Goal: Task Accomplishment & Management: Manage account settings

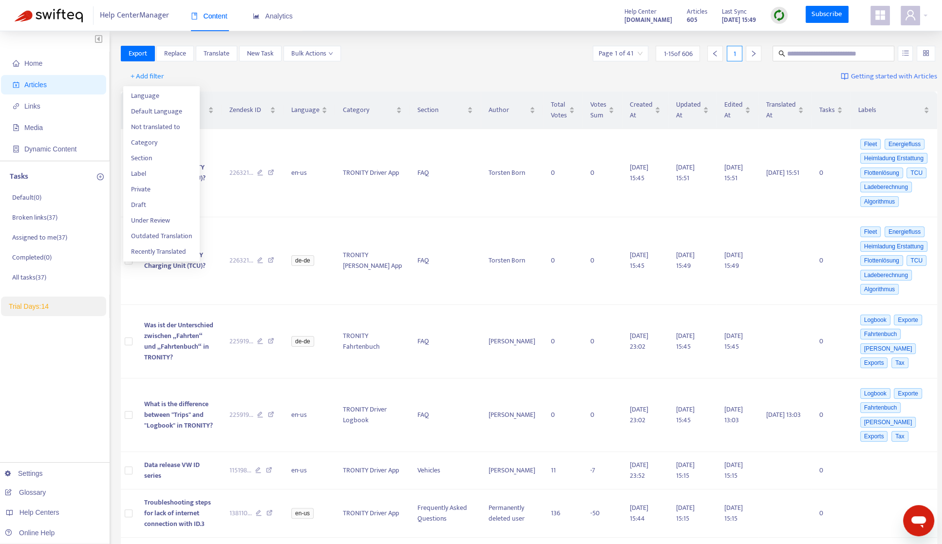
click at [394, 42] on div "Home Articles Links Media Dynamic Content Tasks Default ( 0 ) Broken links ( 37…" at bounding box center [471, 534] width 942 height 1006
click at [152, 76] on span "+ Add filter" at bounding box center [148, 77] width 34 height 12
click at [153, 138] on span "Category" at bounding box center [161, 142] width 61 height 11
click at [185, 75] on div "Category: All" at bounding box center [157, 76] width 73 height 15
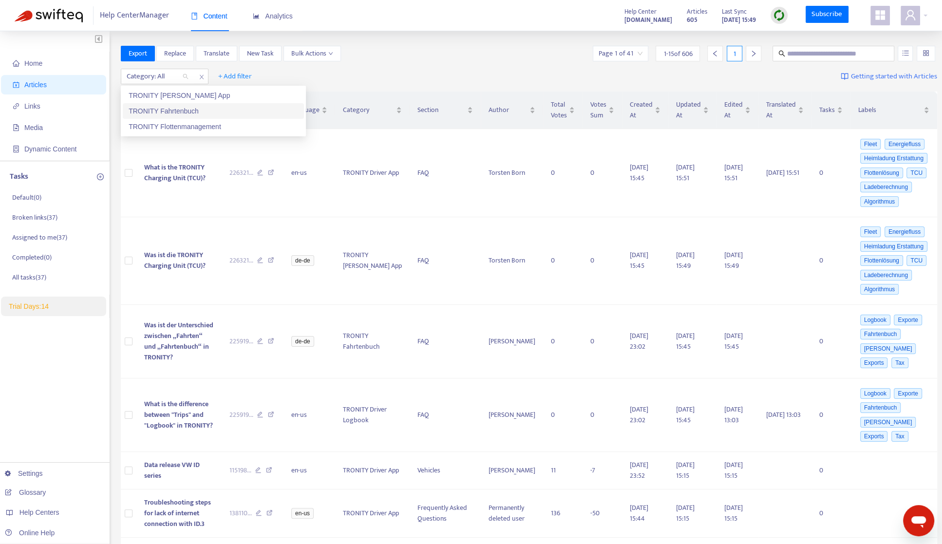
click at [188, 109] on div "TRONITY Fahrtenbuch" at bounding box center [213, 111] width 169 height 11
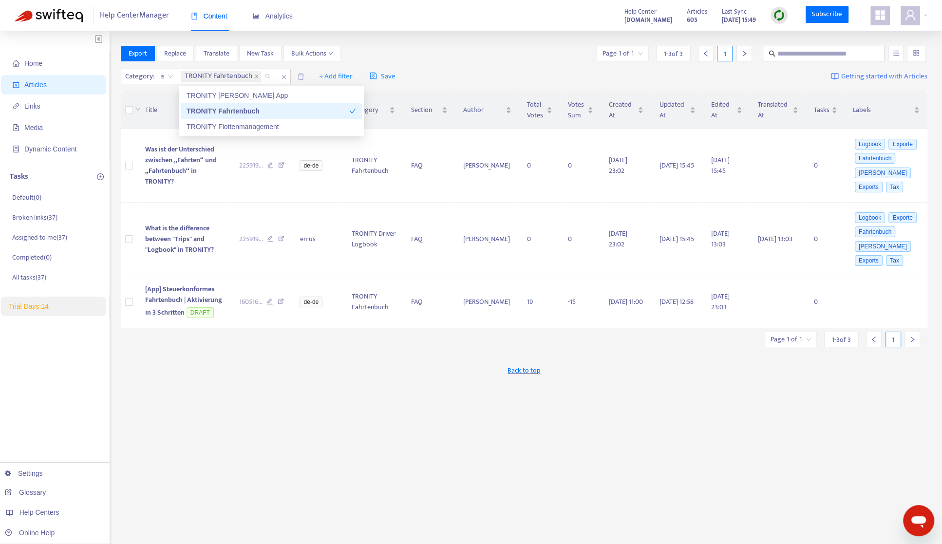
click at [530, 58] on div "Export Replace Translate New Task Bulk Actions Page 1 of 1 1 - 3 of 3 1" at bounding box center [524, 54] width 807 height 16
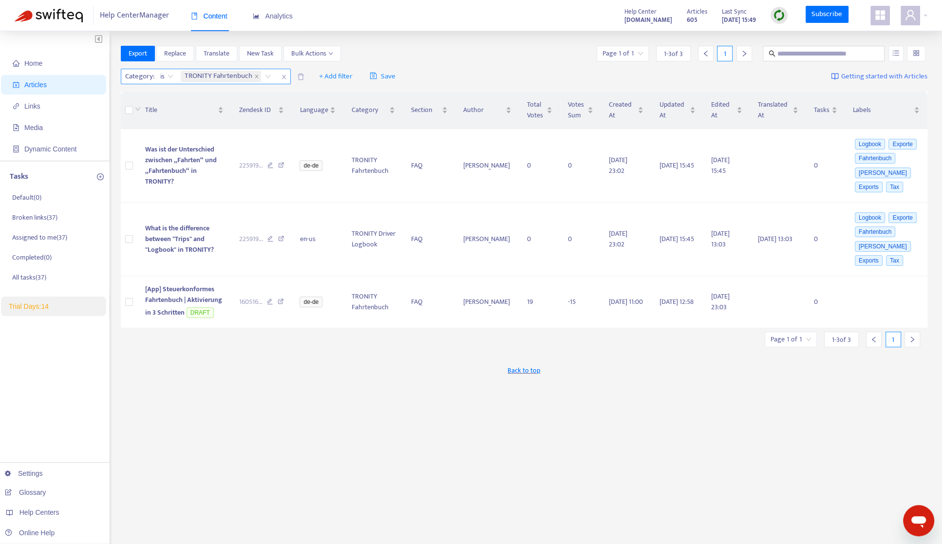
click at [266, 78] on div "TRONITY Fahrtenbuch" at bounding box center [227, 76] width 97 height 15
click at [262, 94] on div "TRONITY [PERSON_NAME] App" at bounding box center [271, 95] width 169 height 11
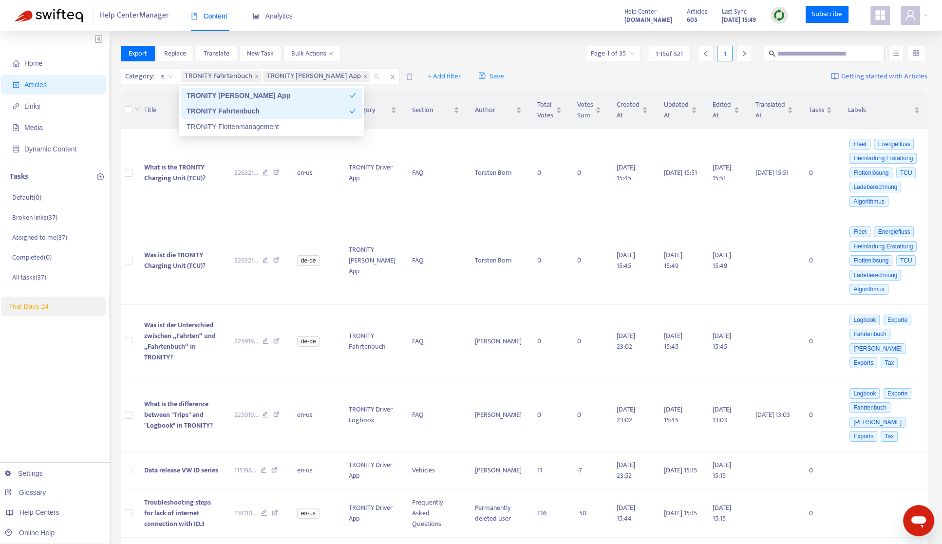
click at [496, 80] on div "Category : is TRONITY Fahrtenbuch TRONITY [PERSON_NAME] App + Add filter Save G…" at bounding box center [524, 76] width 807 height 23
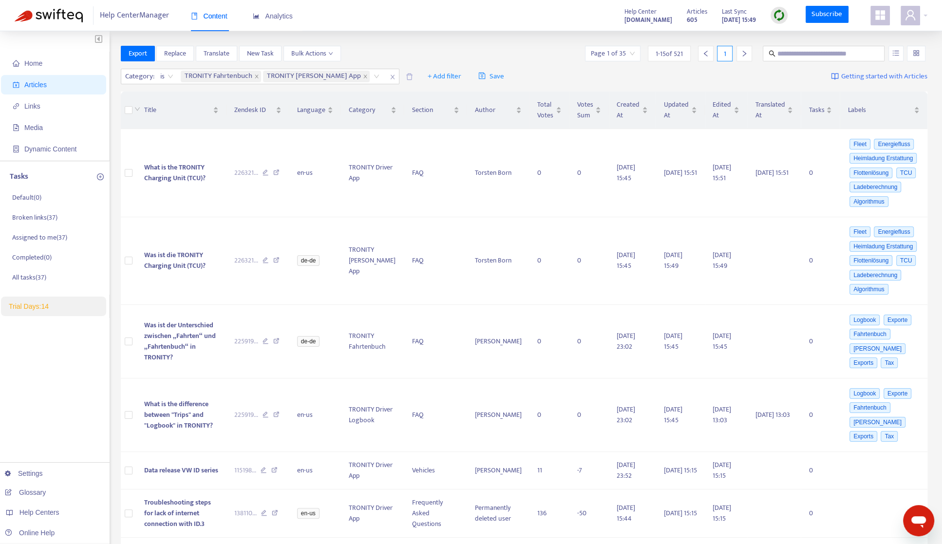
click at [670, 55] on span "1 - 15 of 521" at bounding box center [669, 54] width 27 height 10
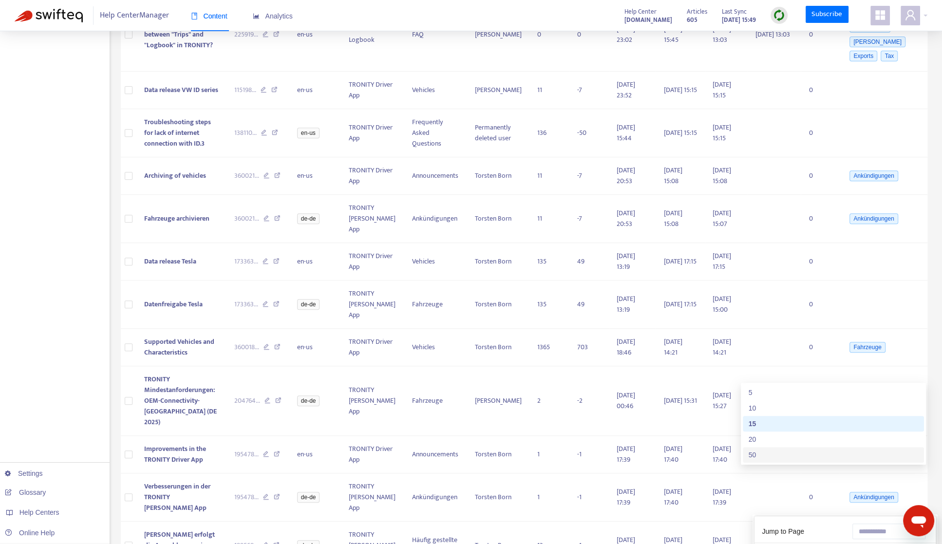
click at [688, 517] on div "Export Replace Translate New Task Bulk Actions Page 1 of 35 1 - 15 of 521 1 Cat…" at bounding box center [524, 144] width 807 height 959
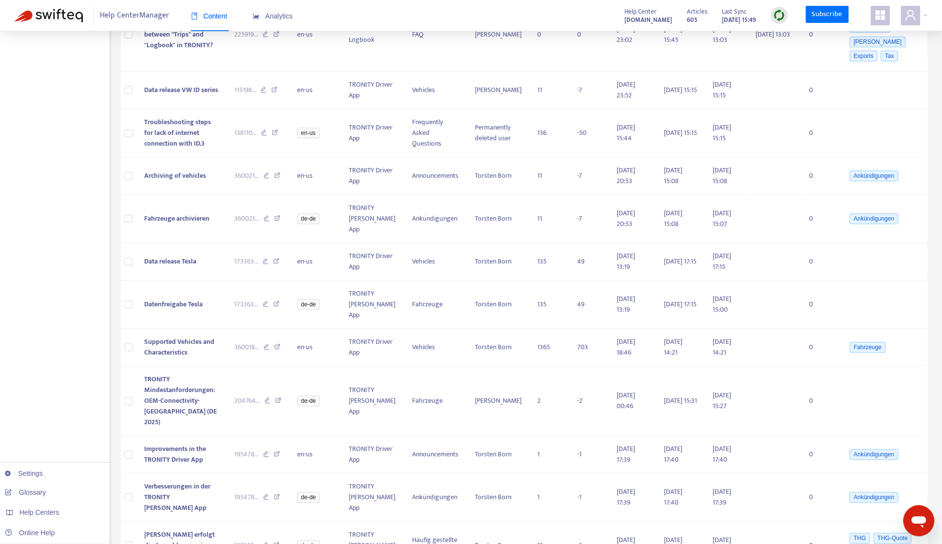
click at [688, 517] on div "Export Replace Translate New Task Bulk Actions Page 1 of 35 1 - 15 of 521 1 Cat…" at bounding box center [524, 144] width 807 height 959
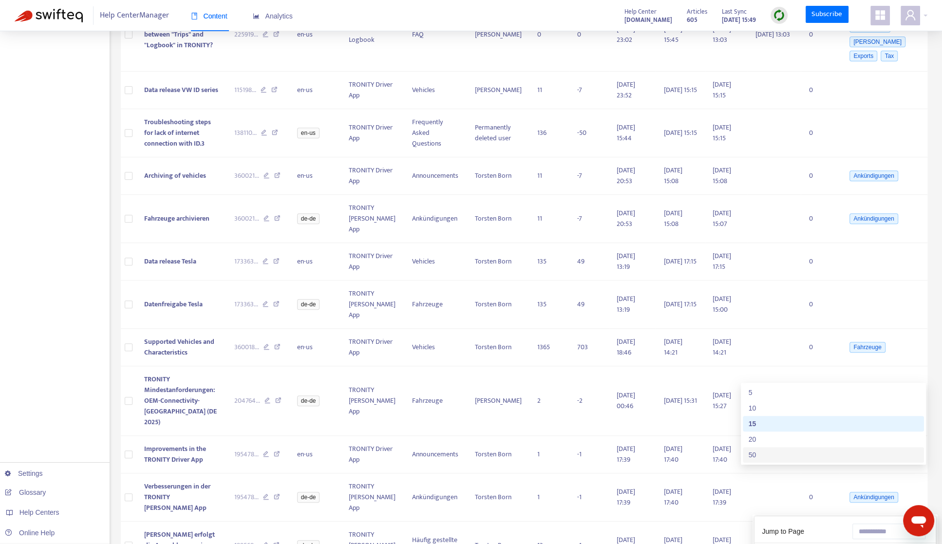
click at [833, 451] on div "50" at bounding box center [833, 455] width 169 height 11
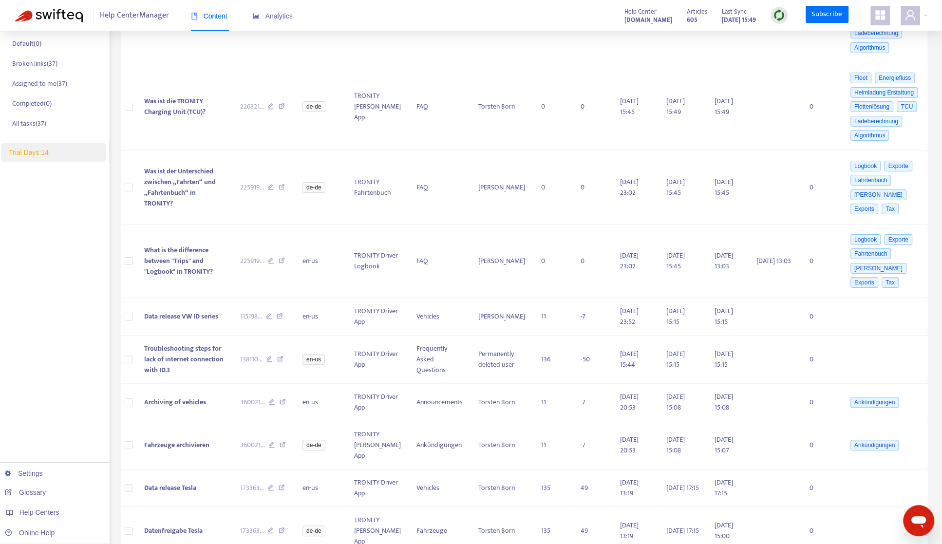
scroll to position [0, 0]
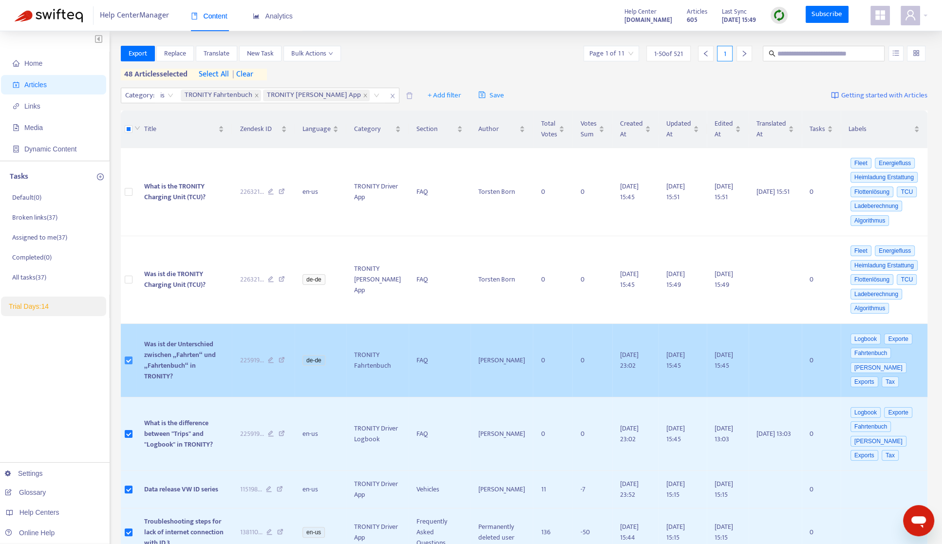
click at [127, 355] on label at bounding box center [129, 360] width 8 height 11
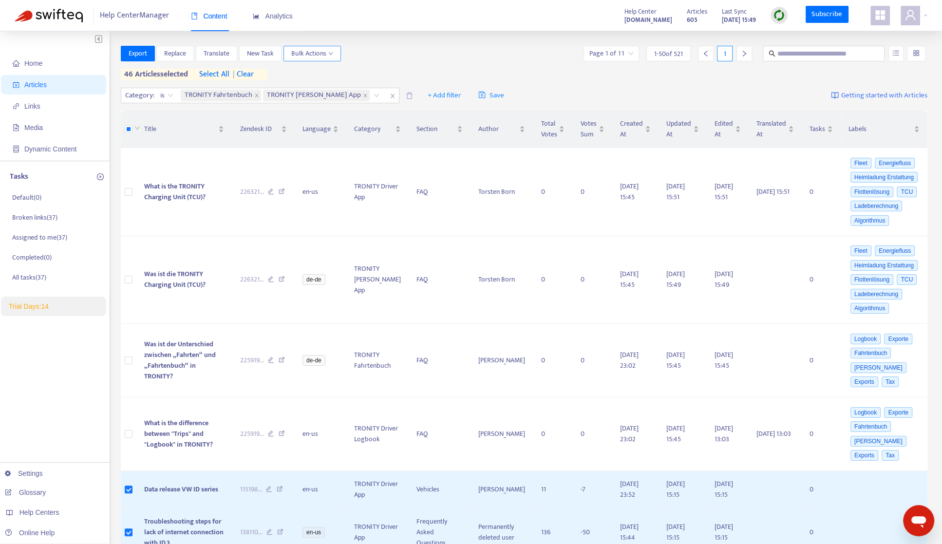
click at [300, 53] on span "Bulk Actions" at bounding box center [312, 53] width 42 height 11
click at [308, 89] on span "Change Labels" at bounding box center [310, 88] width 41 height 11
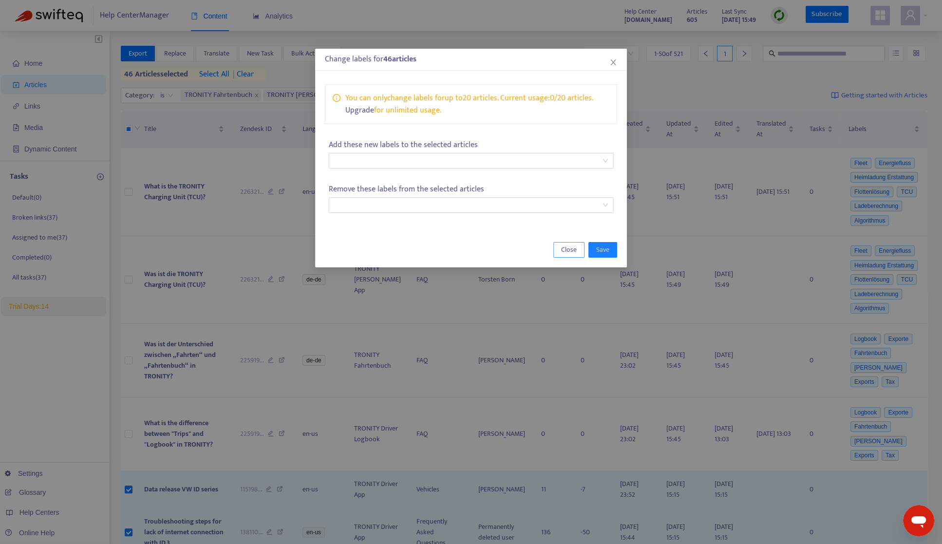
click at [564, 245] on span "Close" at bounding box center [569, 249] width 16 height 11
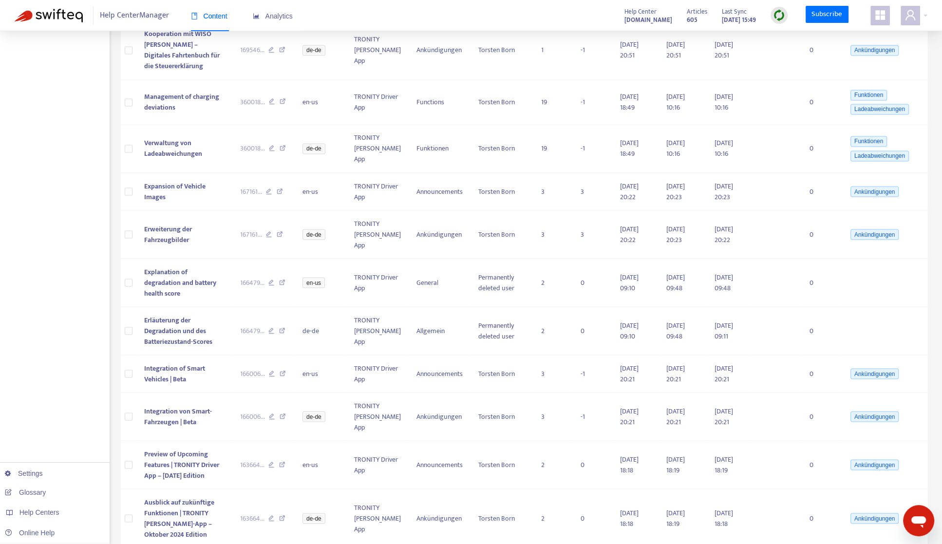
scroll to position [1859, 0]
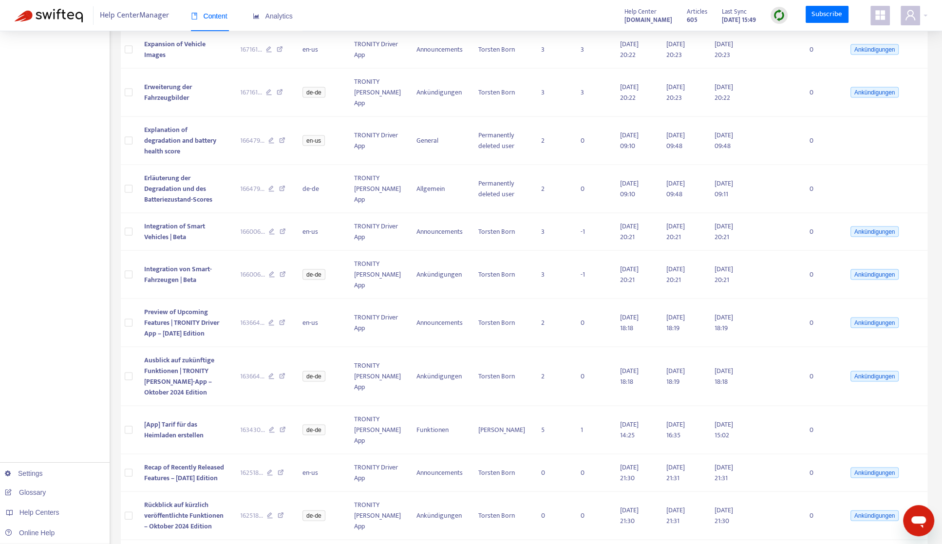
click at [816, 445] on div "20" at bounding box center [831, 439] width 181 height 16
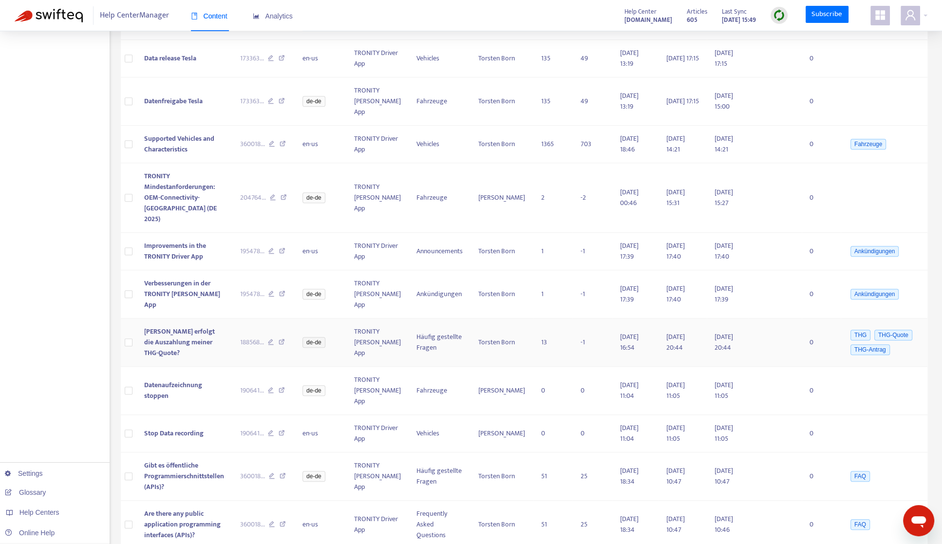
scroll to position [0, 0]
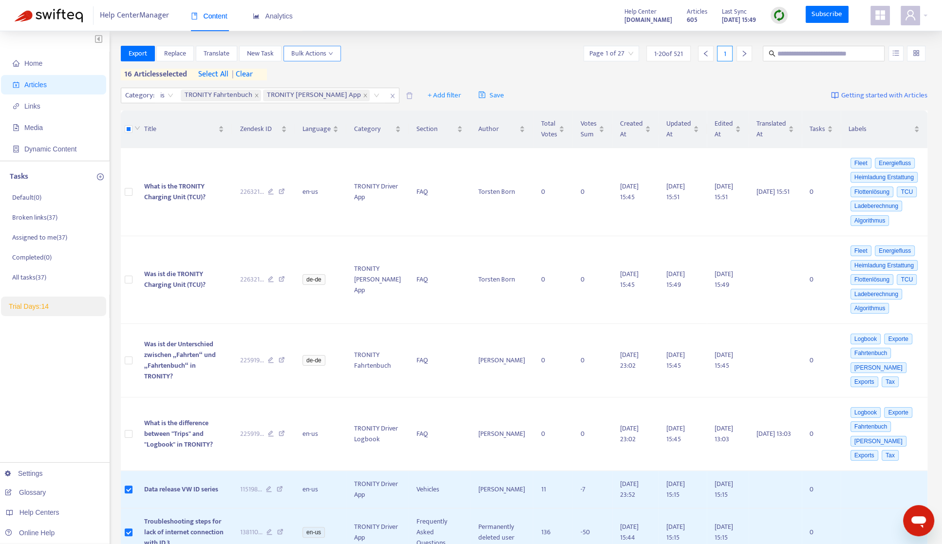
click at [310, 53] on span "Bulk Actions" at bounding box center [312, 53] width 42 height 11
click at [329, 85] on span "Change Labels" at bounding box center [310, 88] width 41 height 11
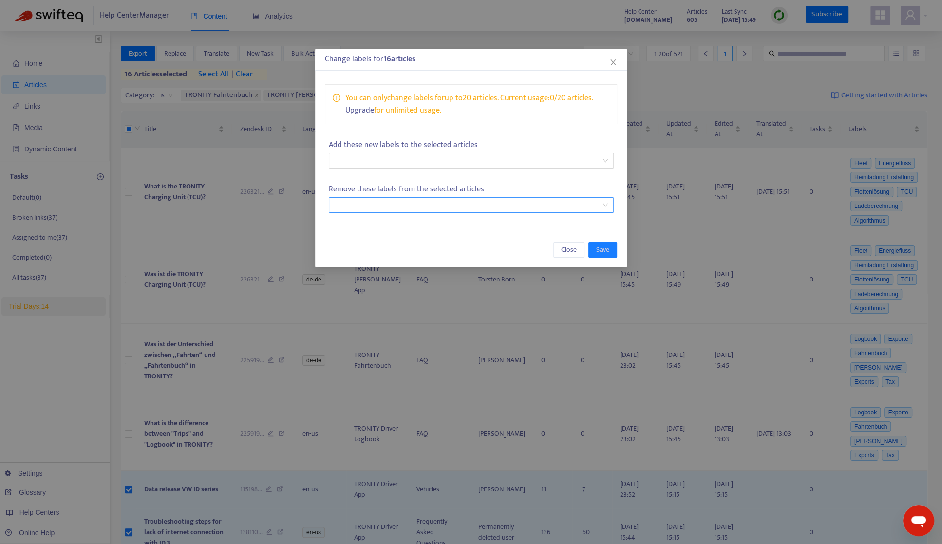
click at [363, 206] on div at bounding box center [466, 205] width 270 height 12
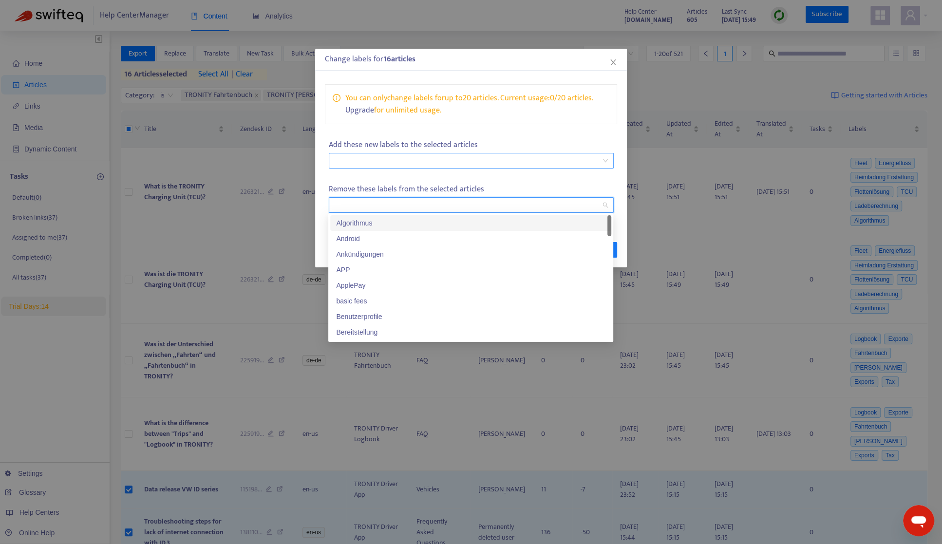
click at [370, 160] on div at bounding box center [466, 161] width 270 height 12
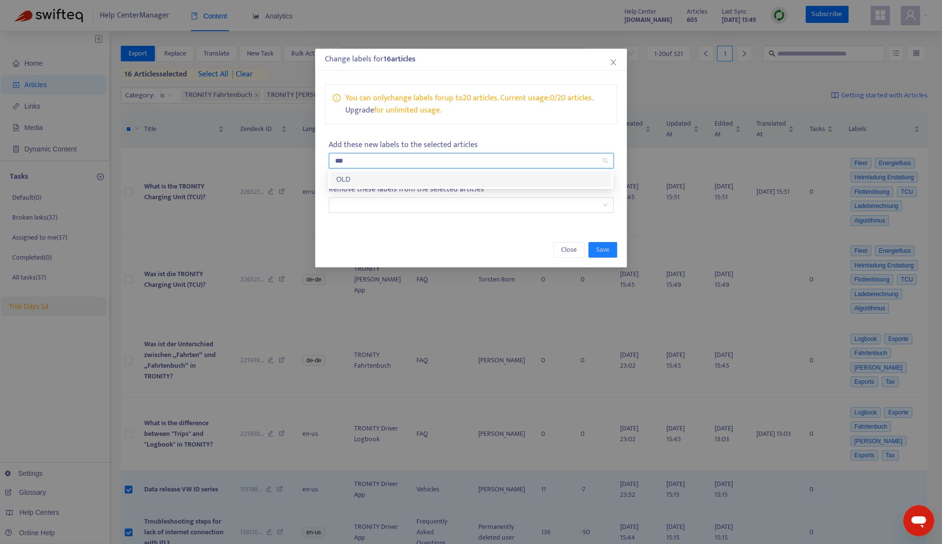
type input "***"
click at [508, 134] on div "You can only change labels for up to 20 articles . Current usage: 0 / 20 articl…" at bounding box center [471, 151] width 312 height 152
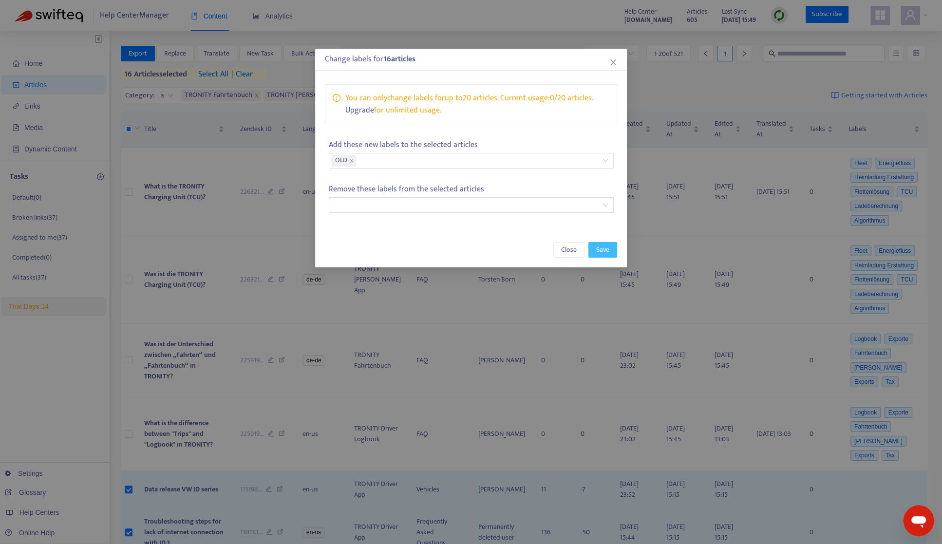
click at [597, 244] on span "Save" at bounding box center [602, 249] width 13 height 11
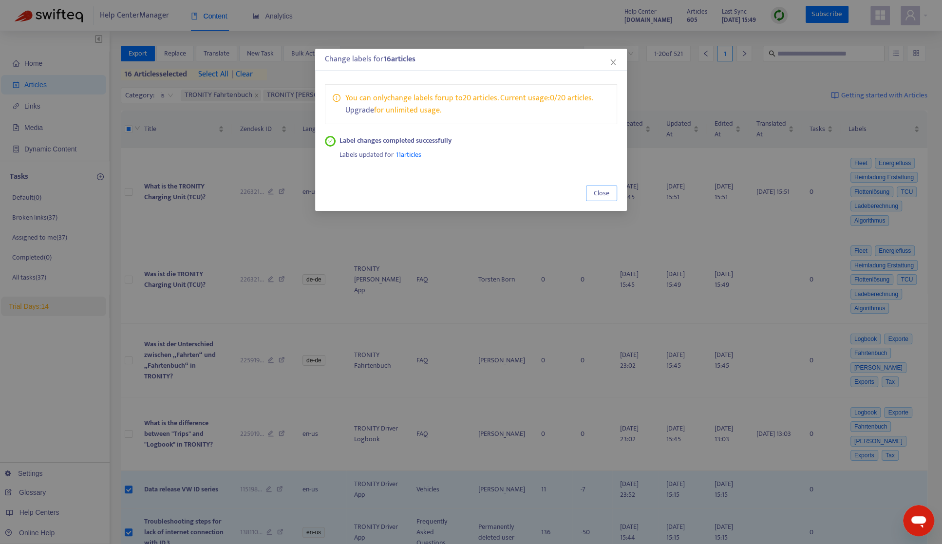
click at [602, 193] on span "Close" at bounding box center [602, 193] width 16 height 11
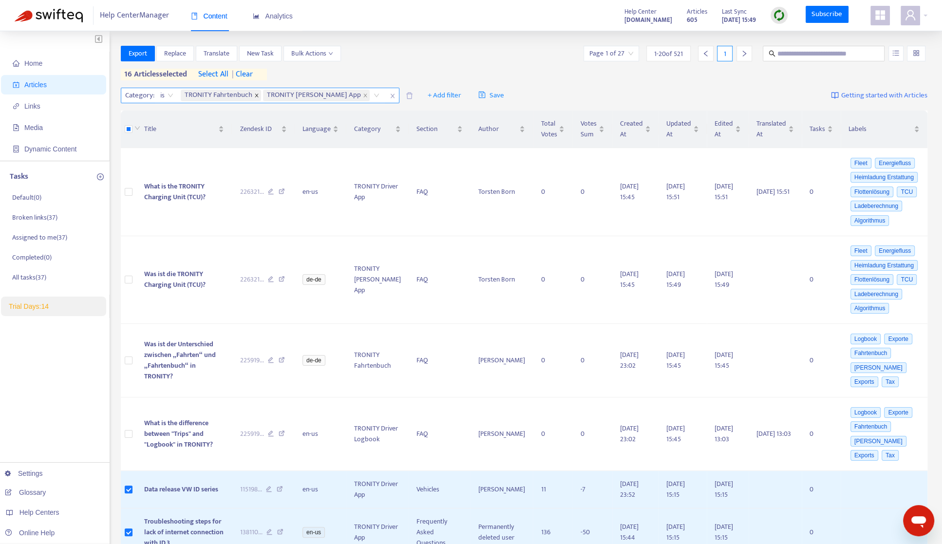
click at [257, 94] on icon "close" at bounding box center [256, 95] width 5 height 5
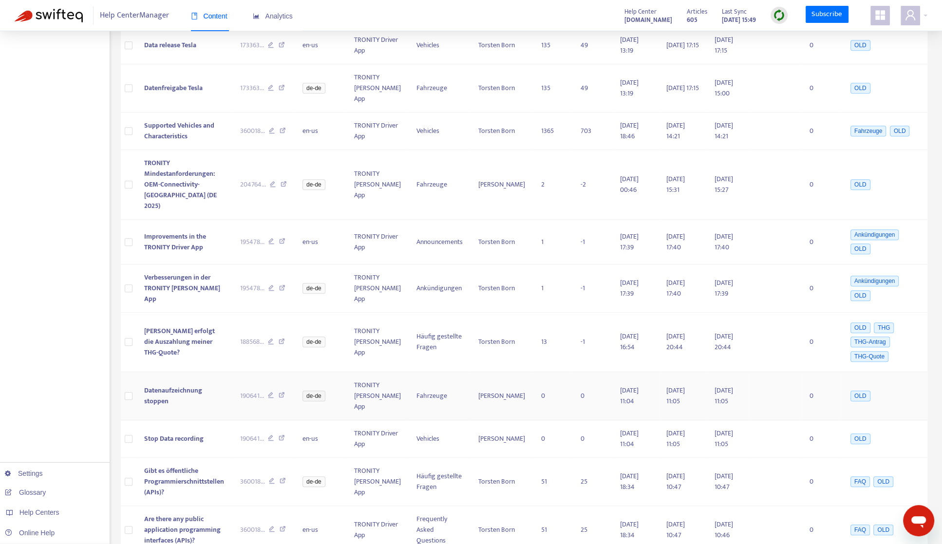
scroll to position [594, 0]
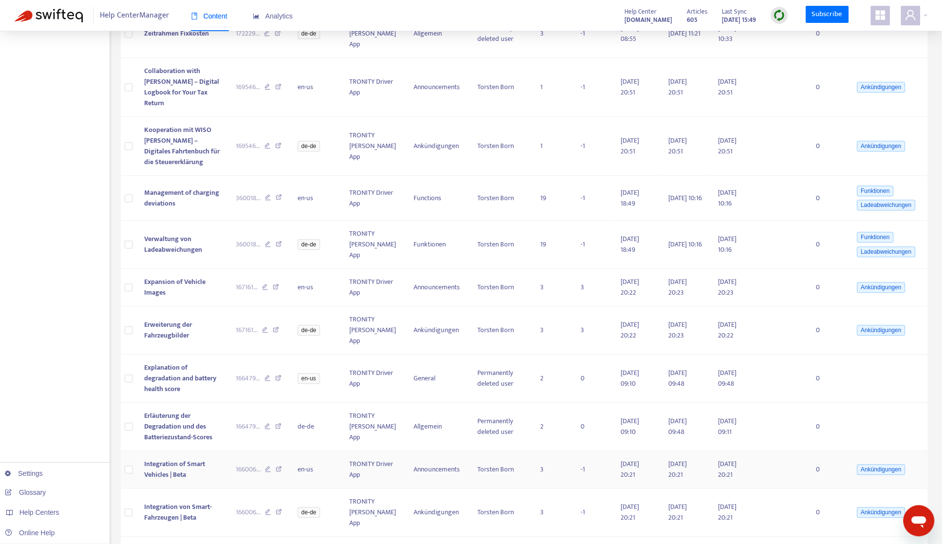
scroll to position [0, 0]
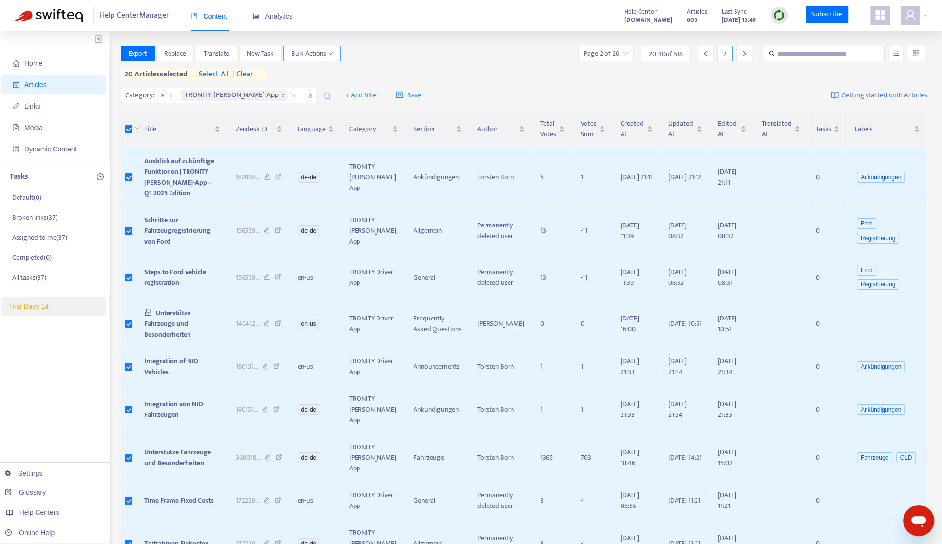
click at [314, 59] on span "Bulk Actions" at bounding box center [312, 53] width 42 height 11
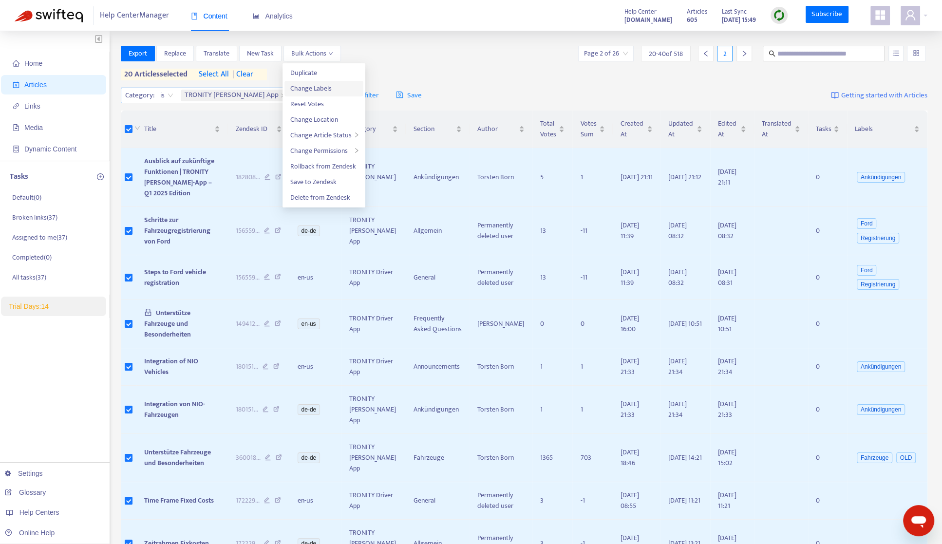
click at [327, 91] on span "Change Labels" at bounding box center [310, 88] width 41 height 11
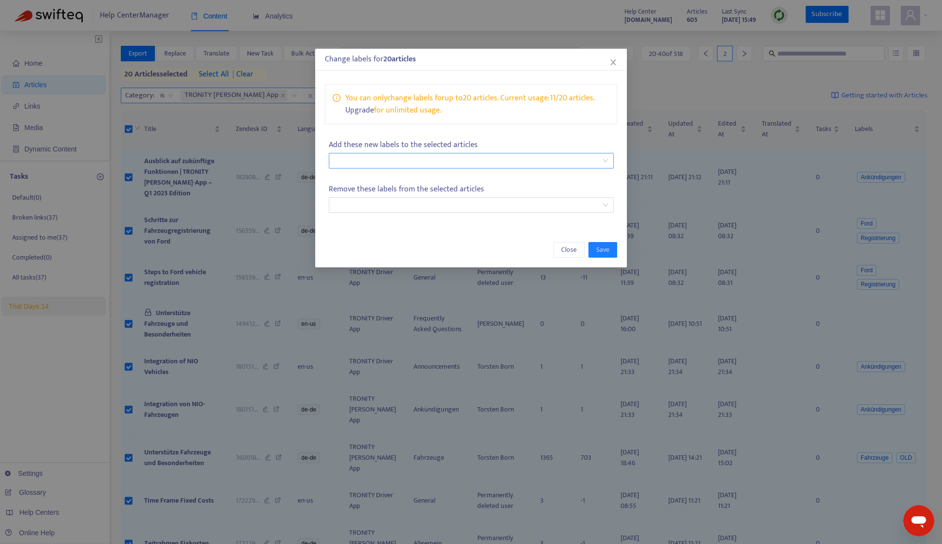
click at [381, 158] on div at bounding box center [466, 161] width 270 height 12
type input "***"
click at [386, 178] on div "OLD" at bounding box center [470, 179] width 269 height 11
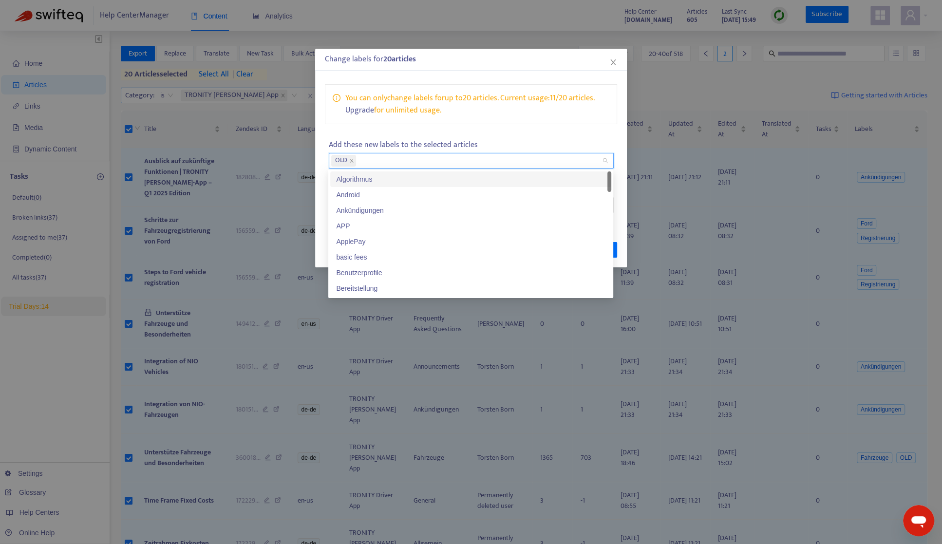
click at [574, 131] on div "You can only change labels for up to 20 articles . Current usage: 11 / 20 artic…" at bounding box center [471, 151] width 312 height 152
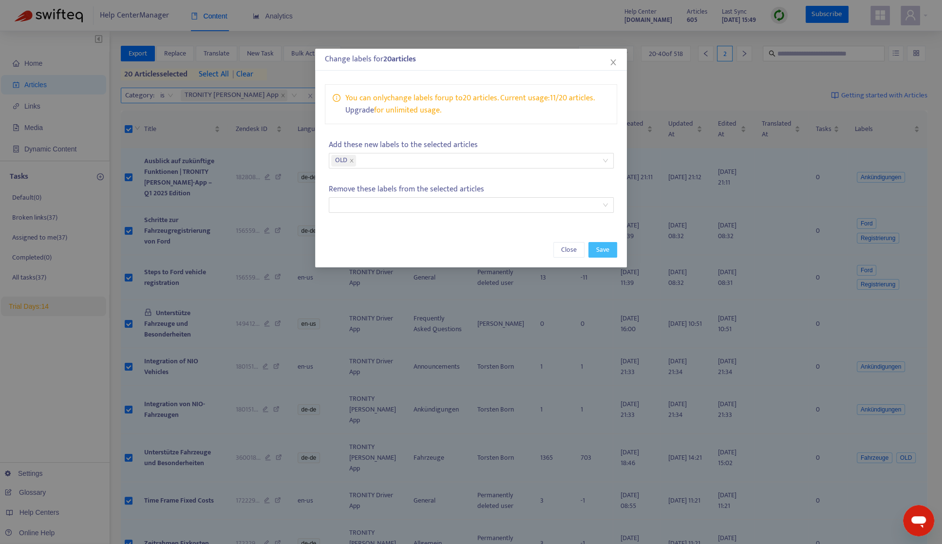
click at [611, 250] on button "Save" at bounding box center [602, 250] width 29 height 16
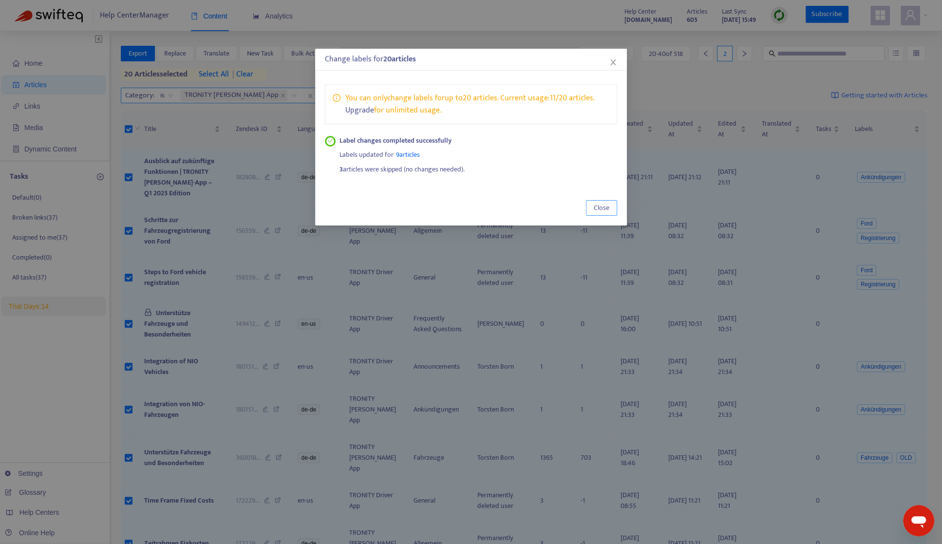
click at [610, 206] on button "Close" at bounding box center [601, 208] width 31 height 16
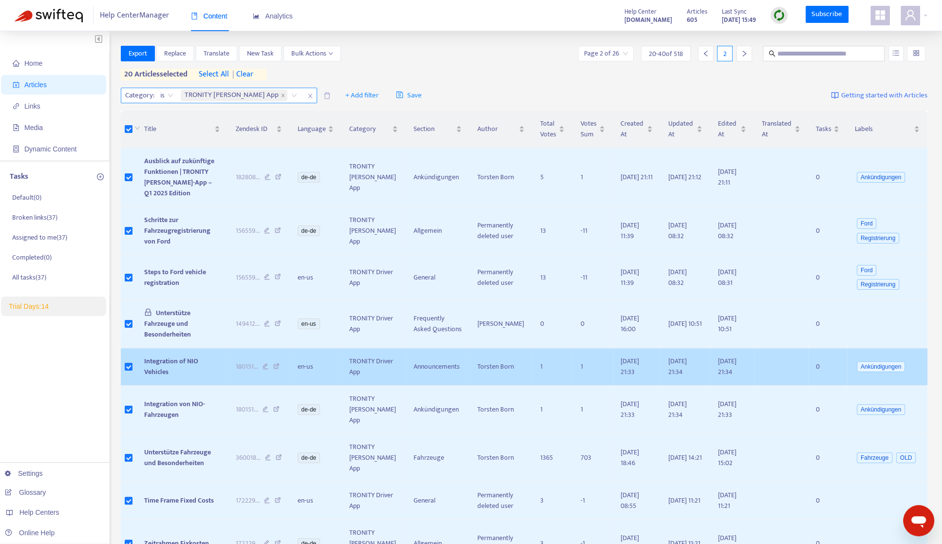
scroll to position [509, 0]
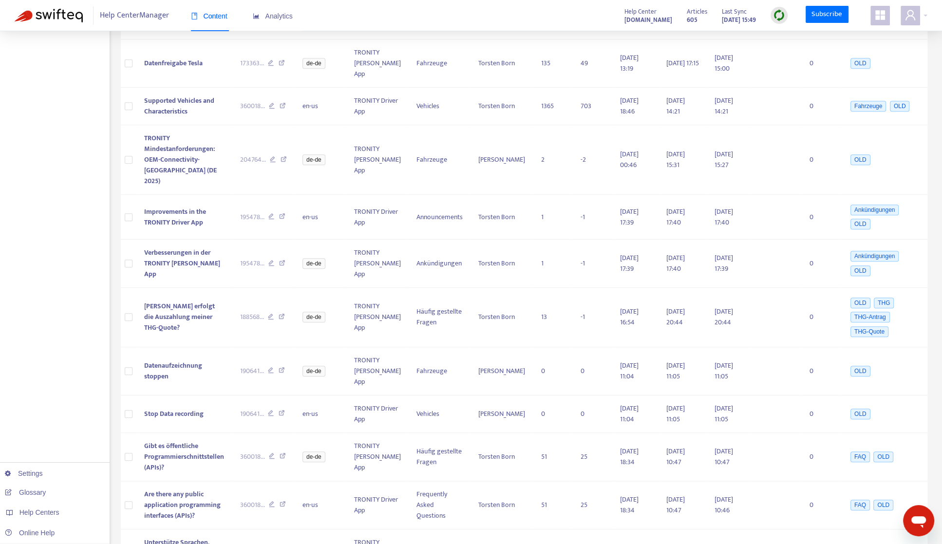
scroll to position [613, 0]
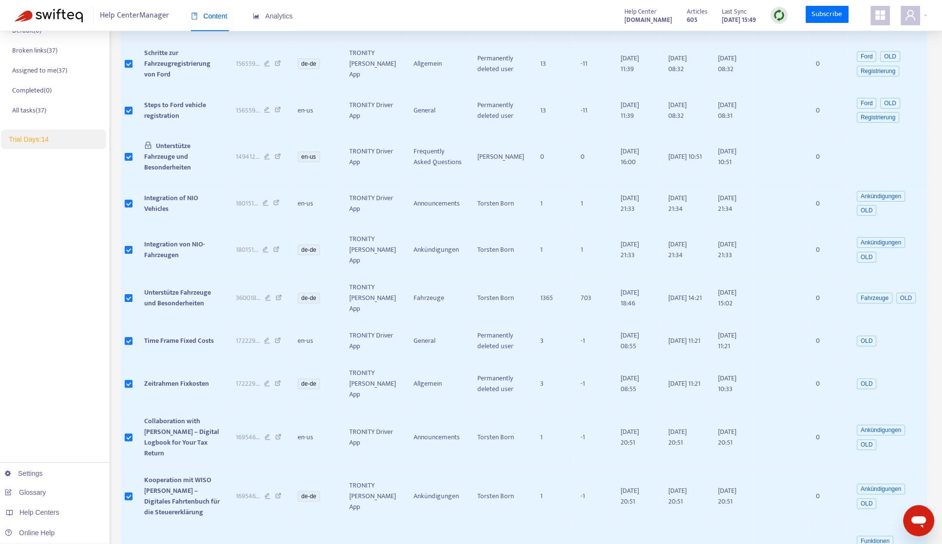
scroll to position [577, 0]
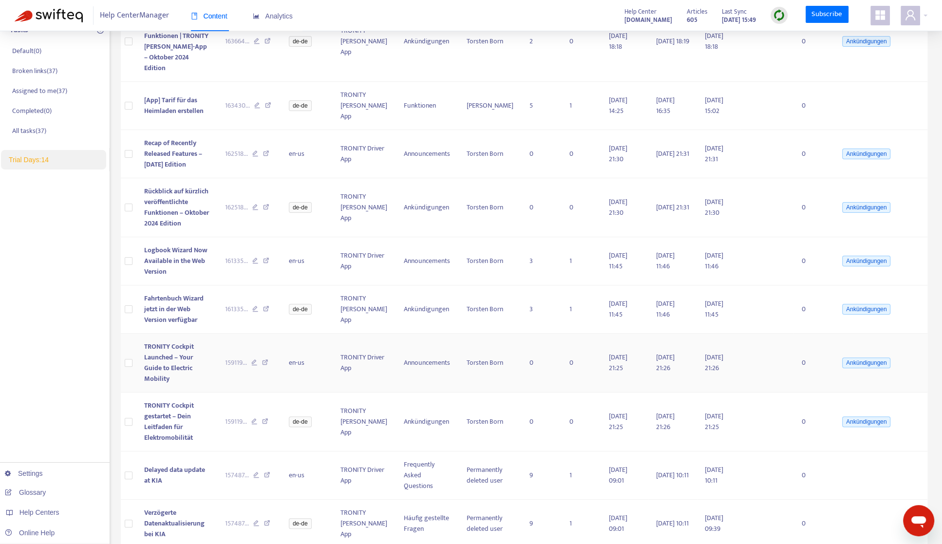
scroll to position [0, 0]
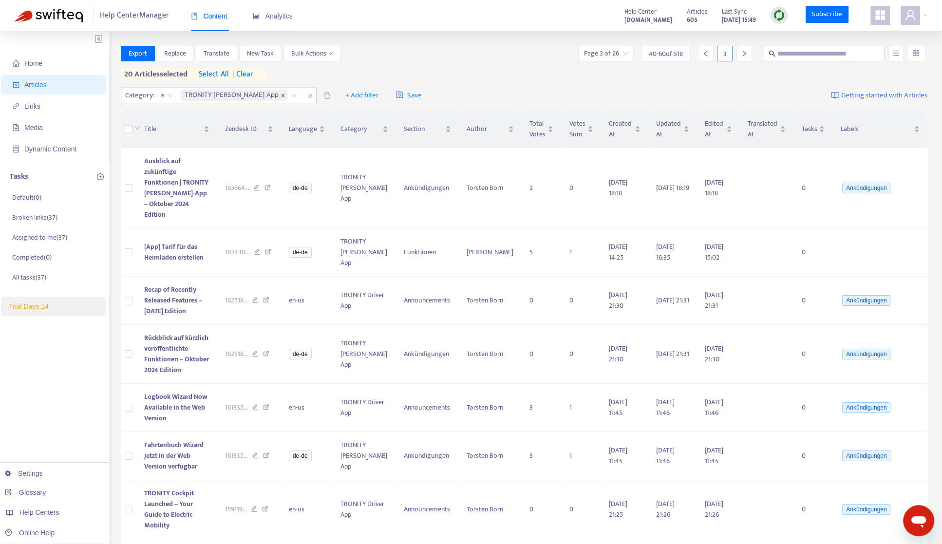
click at [281, 93] on icon "close" at bounding box center [283, 95] width 5 height 5
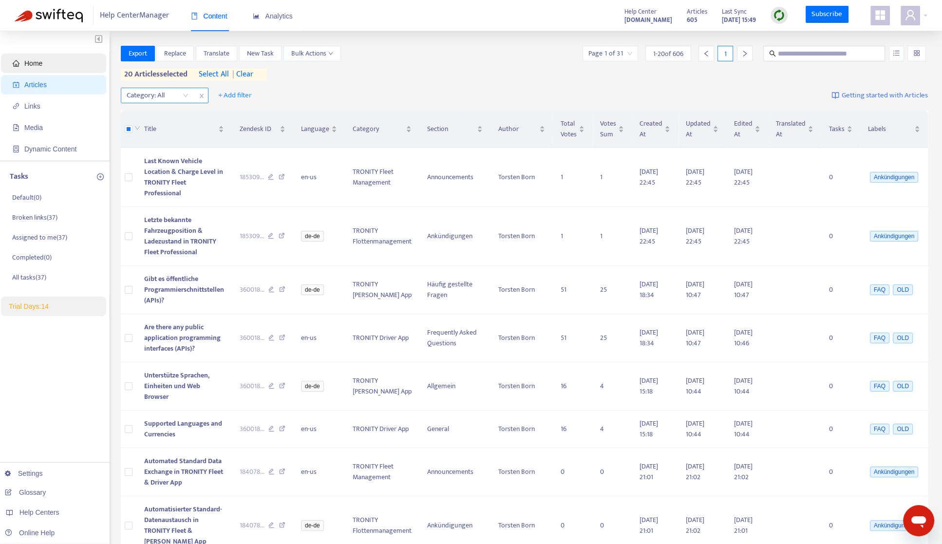
click at [64, 64] on span "Home" at bounding box center [56, 63] width 86 height 19
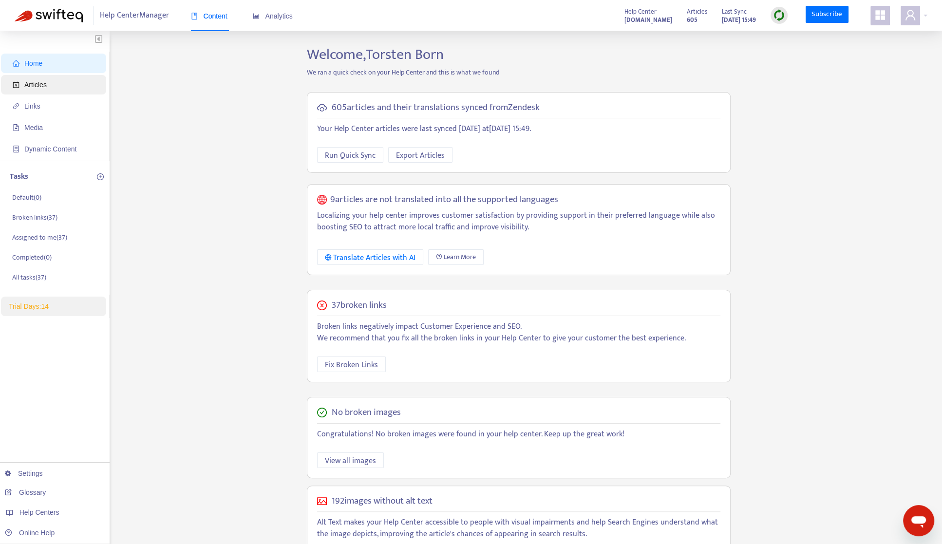
click at [61, 83] on span "Articles" at bounding box center [56, 84] width 86 height 19
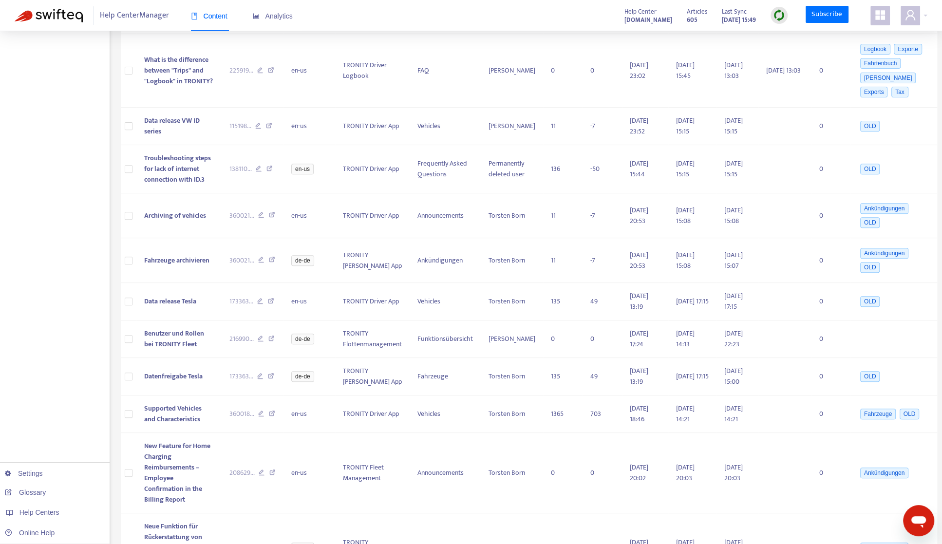
scroll to position [485, 0]
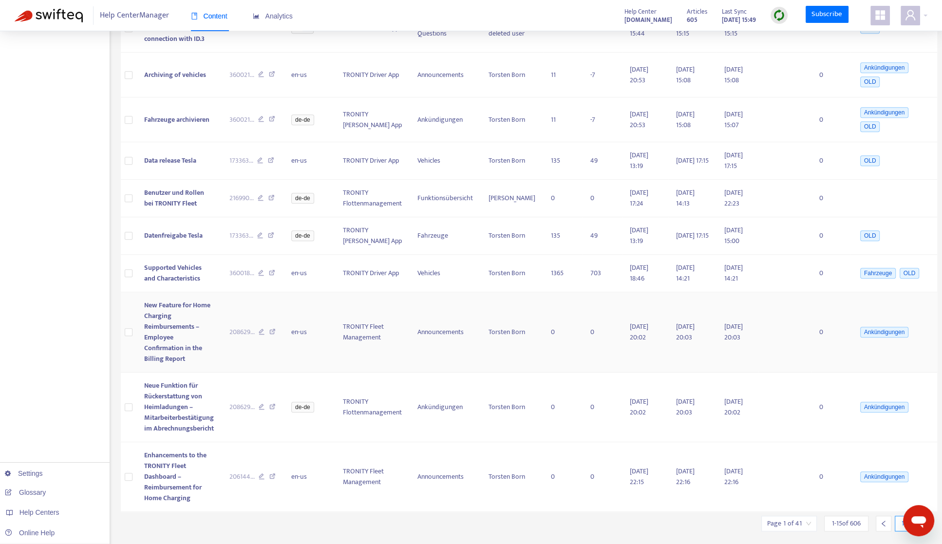
click at [716, 320] on td "[DATE] 20:03" at bounding box center [737, 332] width 42 height 80
